Goal: Use online tool/utility: Utilize a website feature to perform a specific function

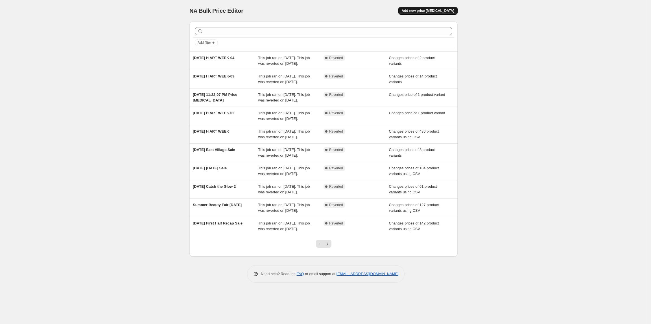
click at [434, 12] on span "Add new price [MEDICAL_DATA]" at bounding box center [428, 10] width 53 height 5
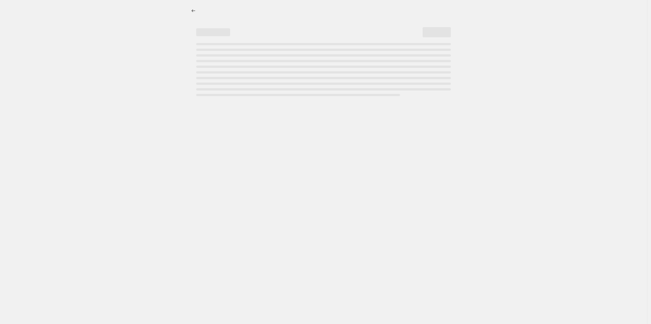
select select "percentage"
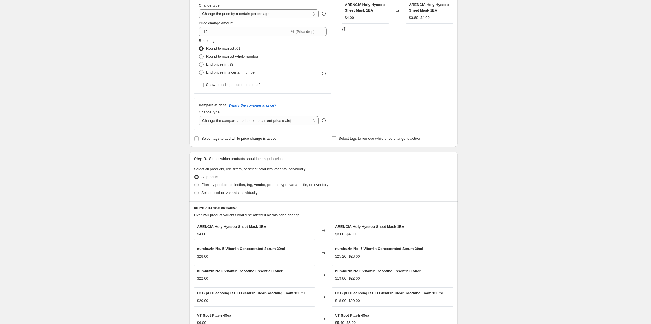
scroll to position [113, 0]
click at [206, 119] on select "Change the compare at price to the current price (sale) Change the compare at p…" at bounding box center [259, 120] width 120 height 9
click at [132, 135] on div "Create new price [MEDICAL_DATA]. This page is ready Create new price [MEDICAL_D…" at bounding box center [323, 160] width 647 height 546
click at [197, 121] on div "Compare at price What's the compare at price? Change type Change the compare at…" at bounding box center [263, 113] width 138 height 32
click at [232, 115] on div "Change type Change the compare at price to the current price (sale) Change the …" at bounding box center [259, 117] width 120 height 16
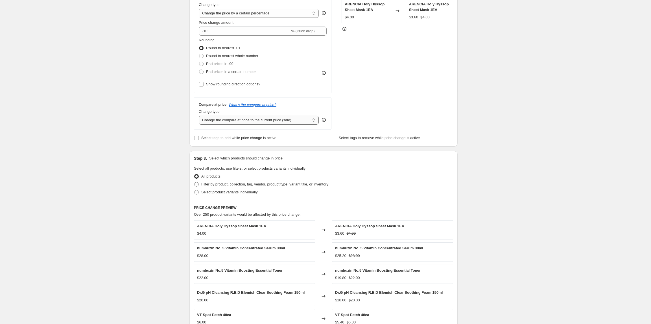
click at [232, 117] on select "Change the compare at price to the current price (sale) Change the compare at p…" at bounding box center [259, 120] width 120 height 9
click at [156, 144] on div "Create new price [MEDICAL_DATA]. This page is ready Create new price [MEDICAL_D…" at bounding box center [323, 160] width 647 height 546
click at [224, 123] on select "Change the compare at price to the current price (sale) Change the compare at p…" at bounding box center [259, 120] width 120 height 9
click at [491, 159] on div "Create new price [MEDICAL_DATA]. This page is ready Create new price [MEDICAL_D…" at bounding box center [323, 160] width 647 height 546
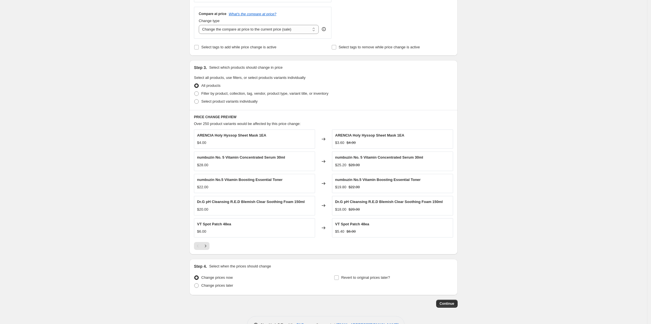
scroll to position [223, 0]
